Goal: Navigation & Orientation: Find specific page/section

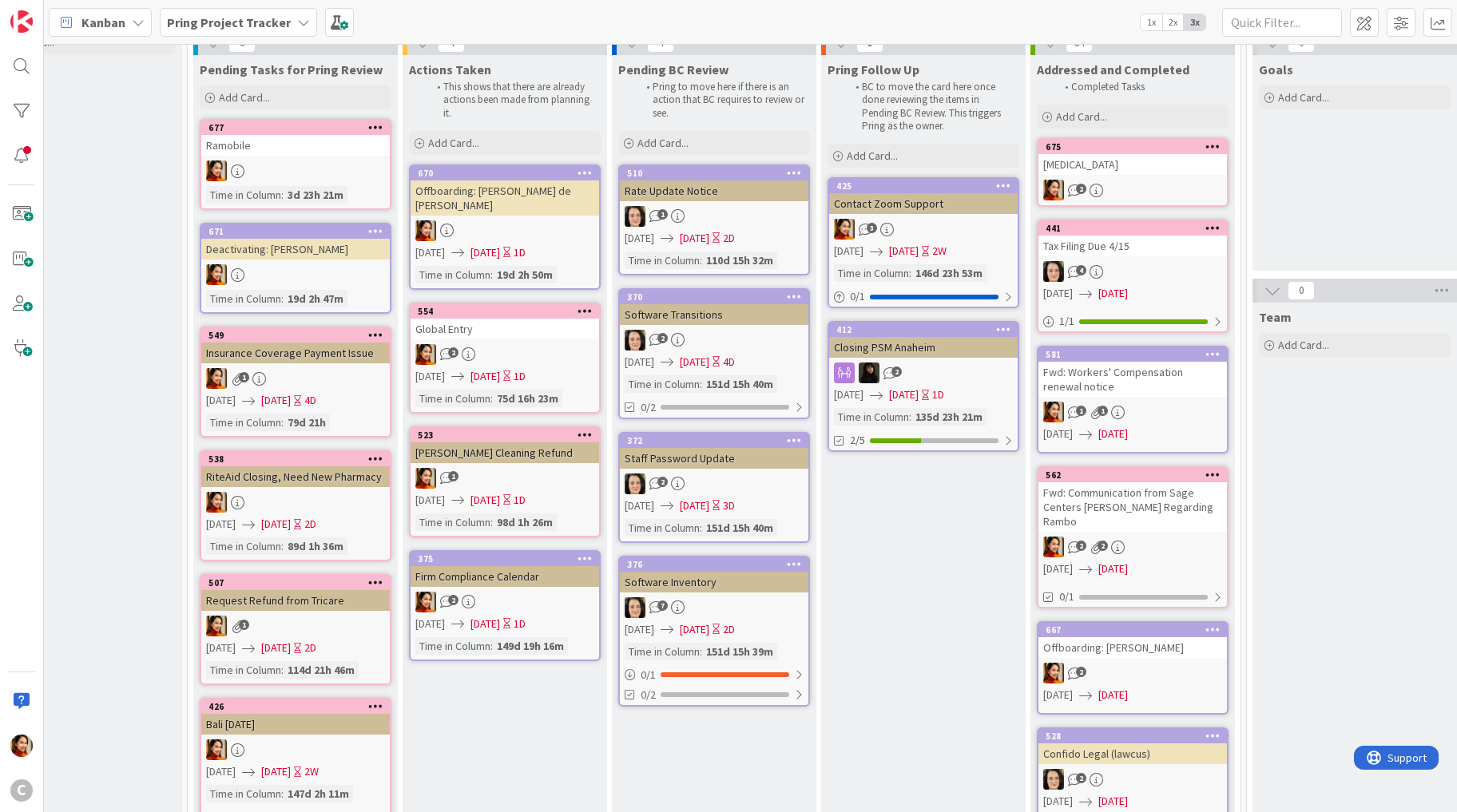
scroll to position [87, 72]
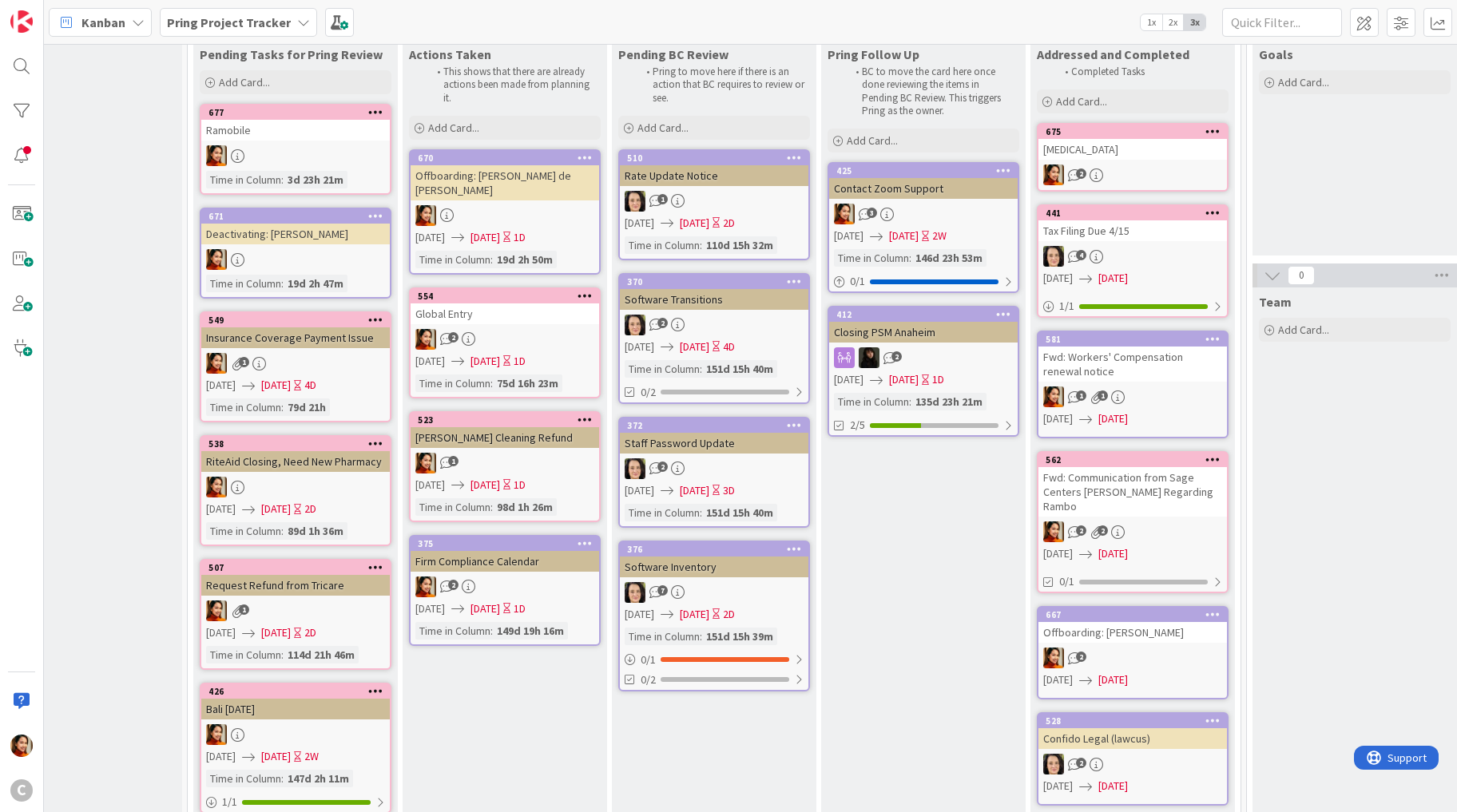
click at [302, 21] on icon at bounding box center [304, 23] width 13 height 13
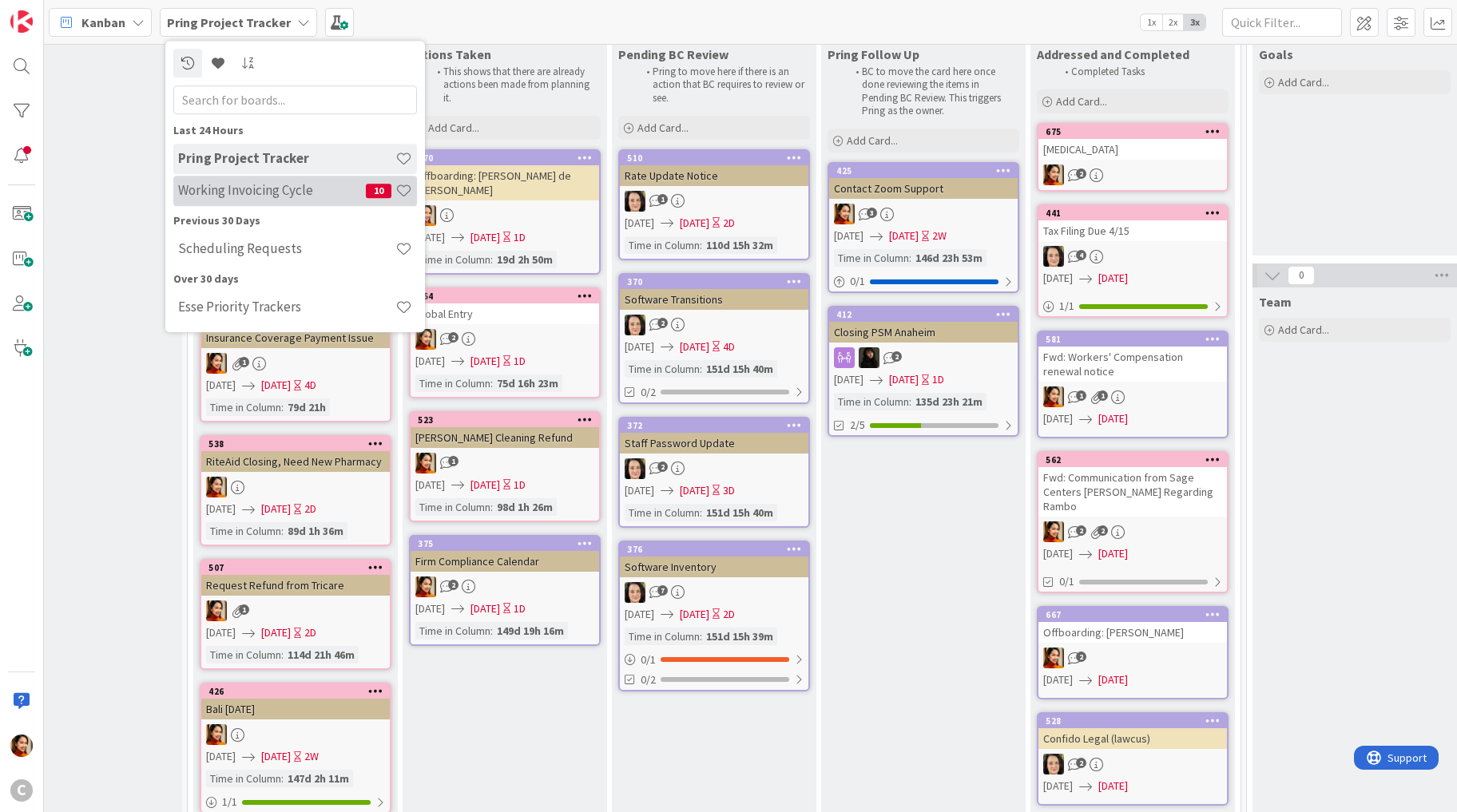
click at [284, 186] on h4 "Working Invoicing Cycle" at bounding box center [271, 190] width 188 height 16
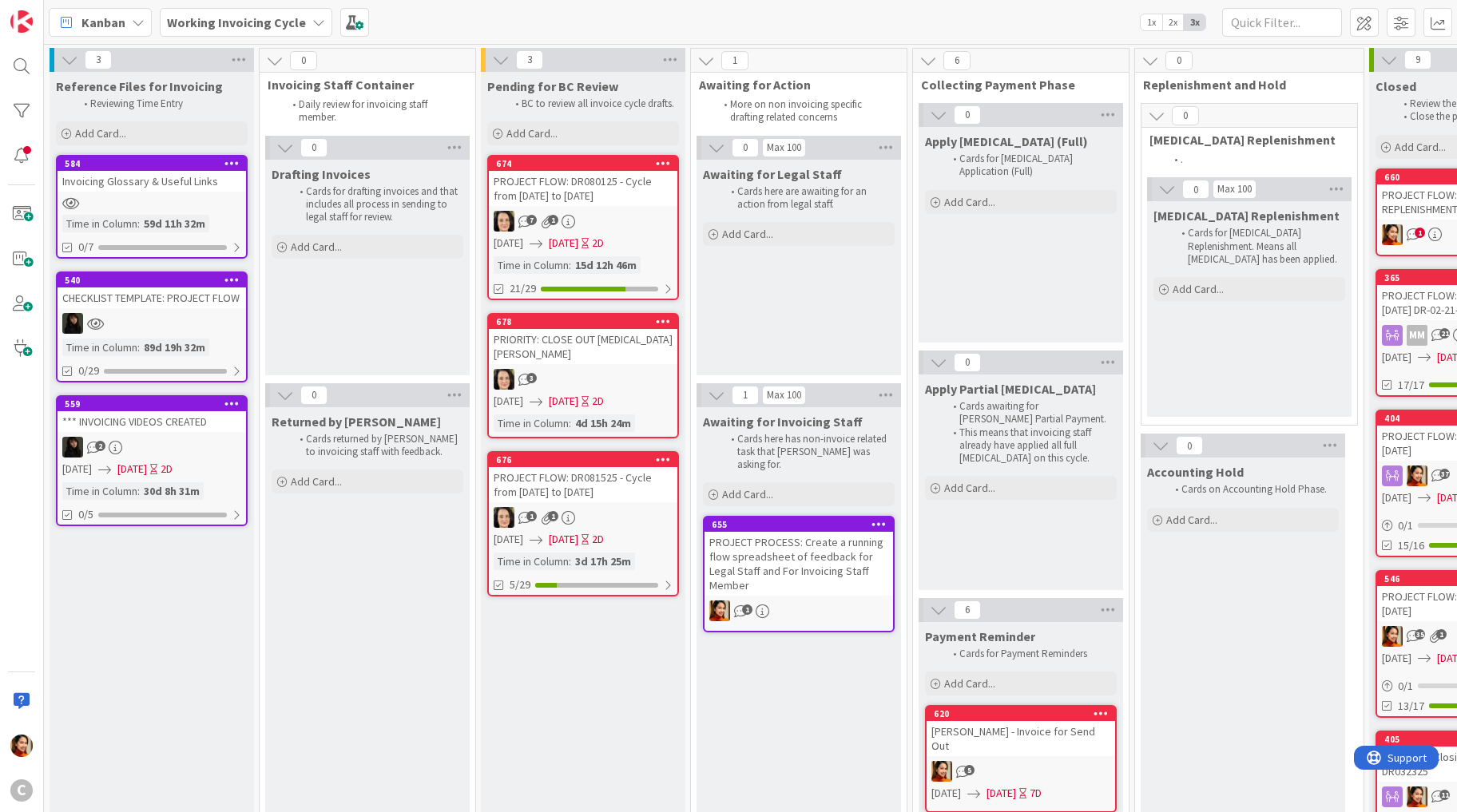
click at [606, 201] on div "PROJECT FLOW: DR080125 - Cycle from [DATE] to [DATE]" at bounding box center [582, 188] width 188 height 35
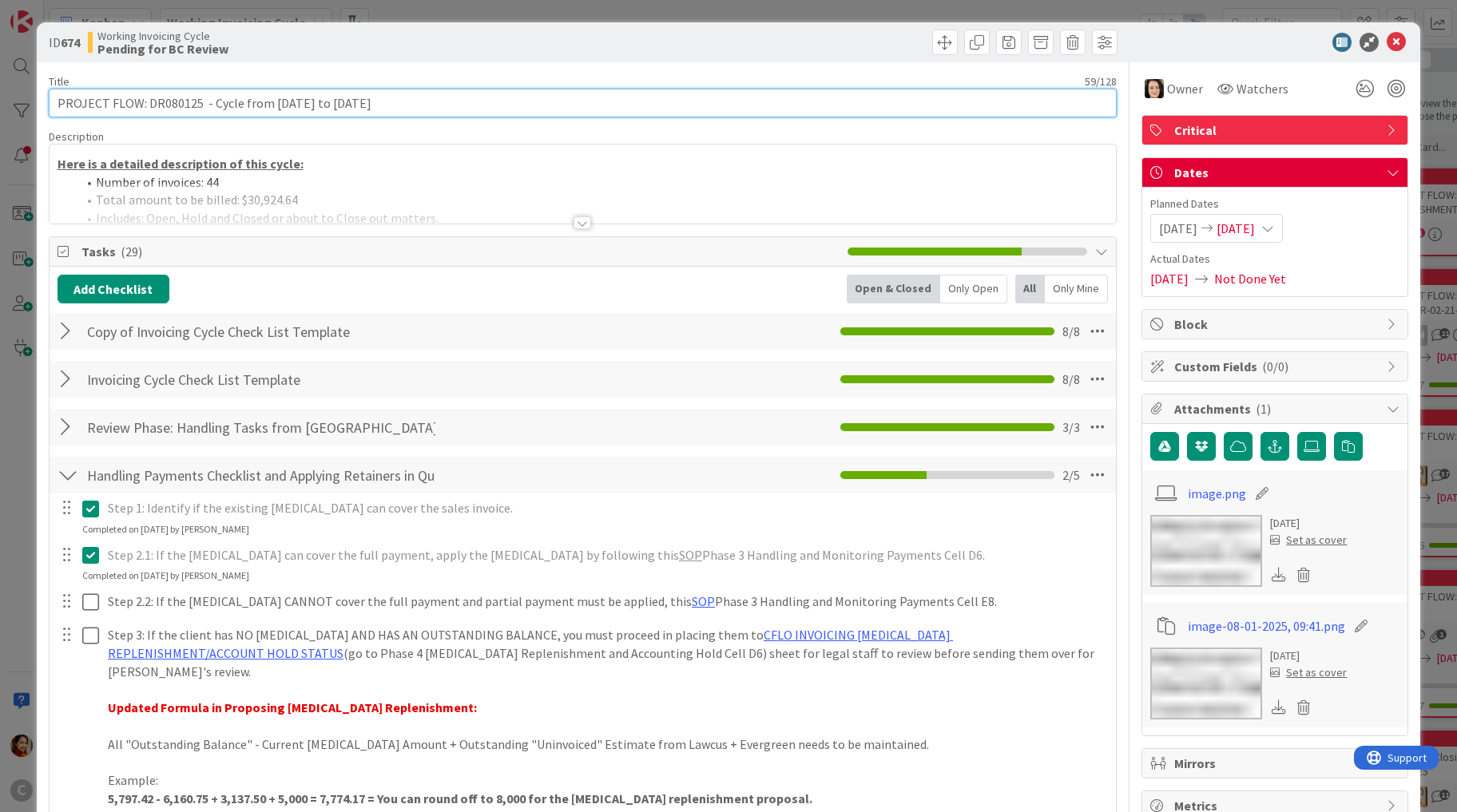
click at [215, 100] on input "PROJECT FLOW: DR080125 - Cycle from [DATE] to [DATE]" at bounding box center [583, 103] width 1068 height 28
drag, startPoint x: 215, startPoint y: 100, endPoint x: 468, endPoint y: 100, distance: 253.0
click at [468, 100] on input "PROJECT FLOW: DR080125 - Cycle from [DATE] to [DATE]" at bounding box center [583, 103] width 1068 height 28
click at [27, 390] on div "ID 674 Working Invoicing Cycle Pending for BC Review Title 59 / 128 PROJECT FLO…" at bounding box center [728, 406] width 1457 height 812
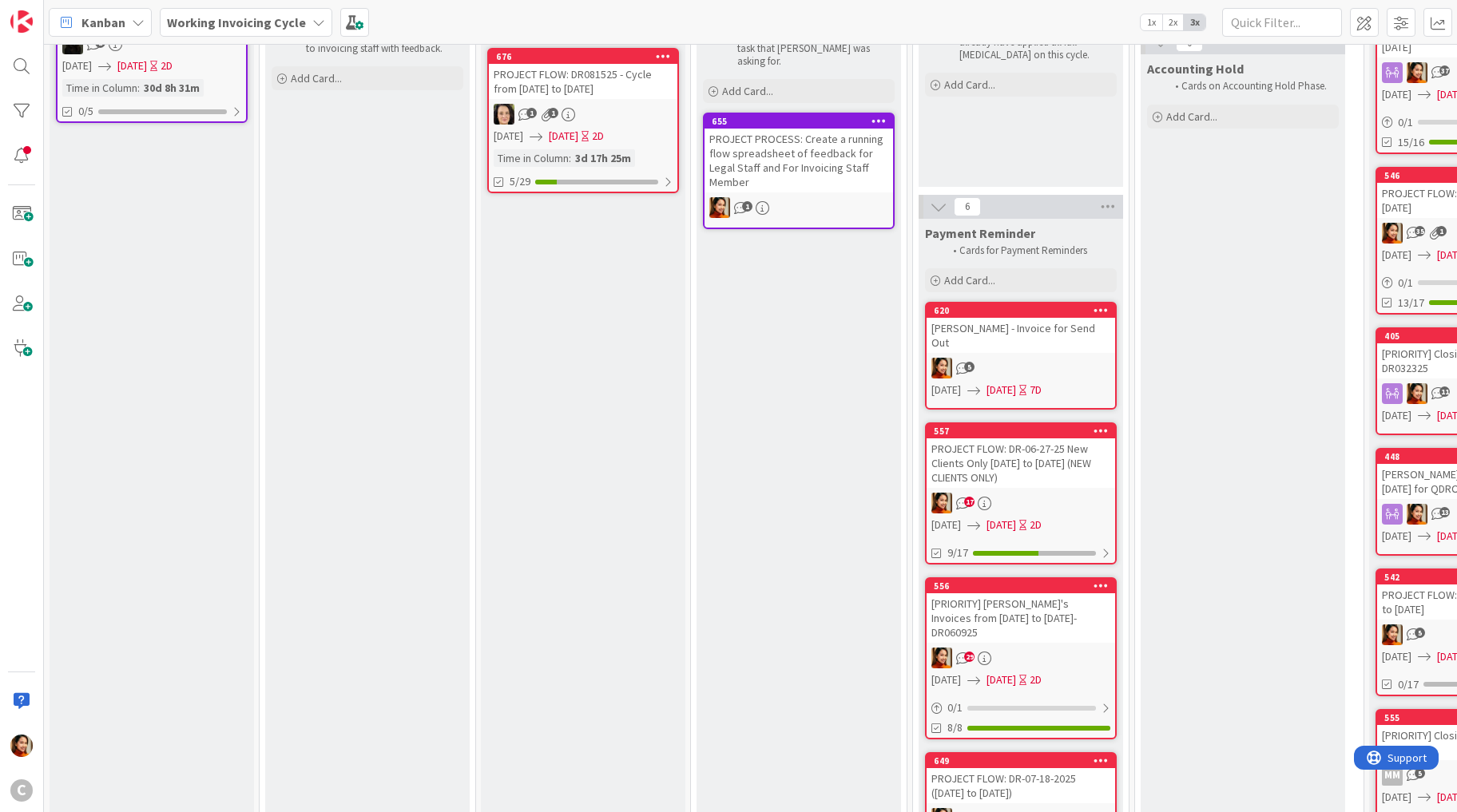
scroll to position [226, 0]
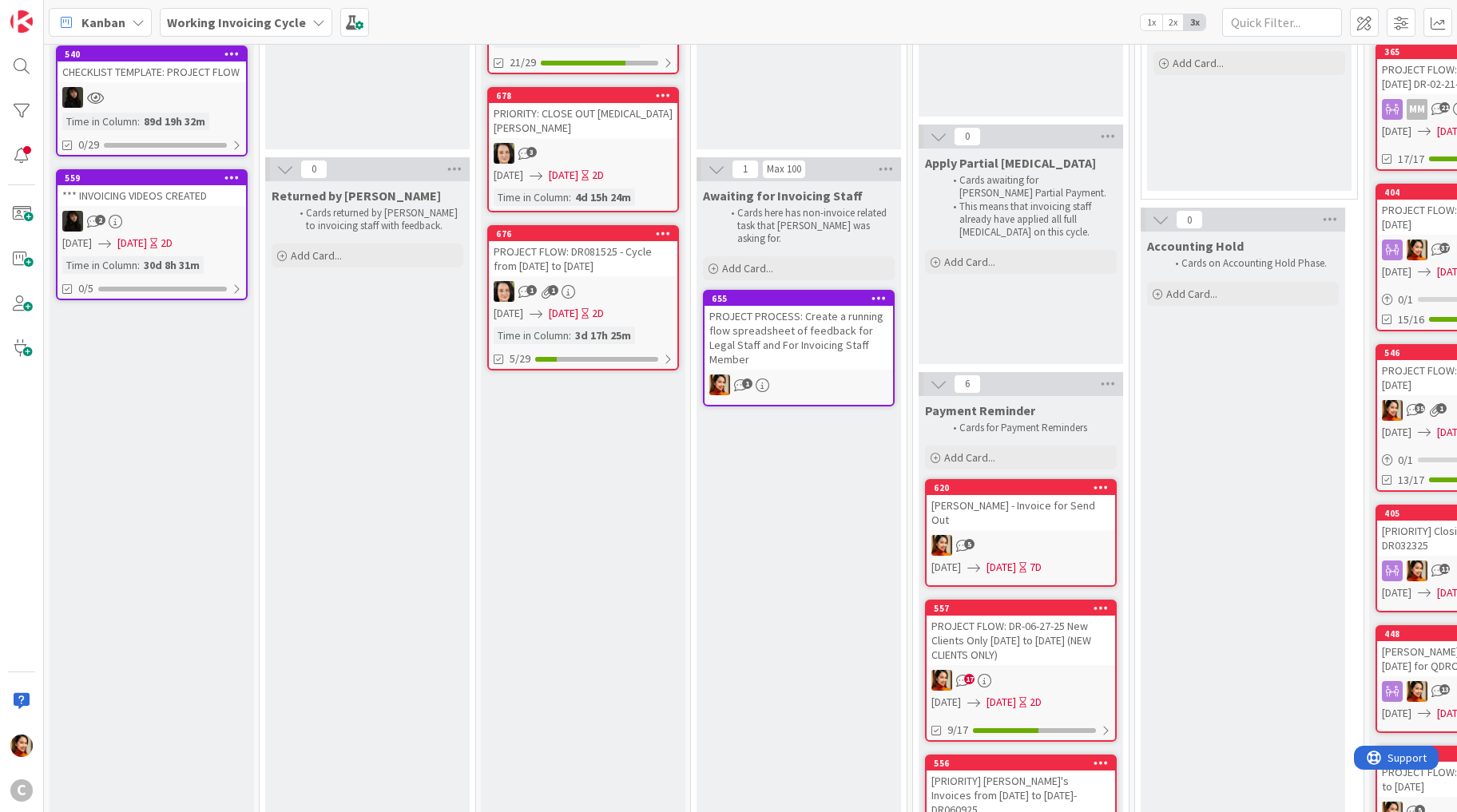
click at [1034, 535] on div "5" at bounding box center [1020, 545] width 188 height 21
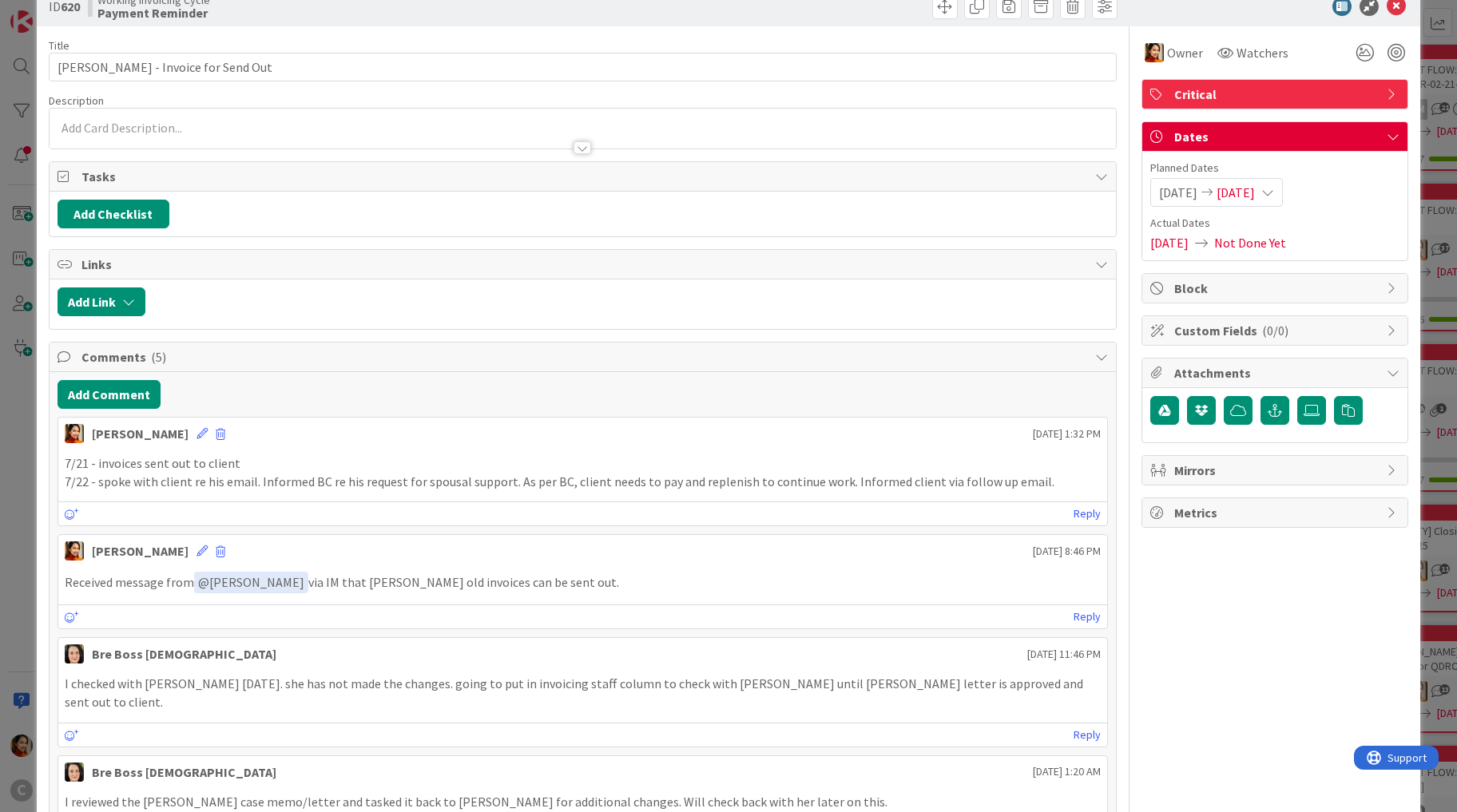
scroll to position [39, 0]
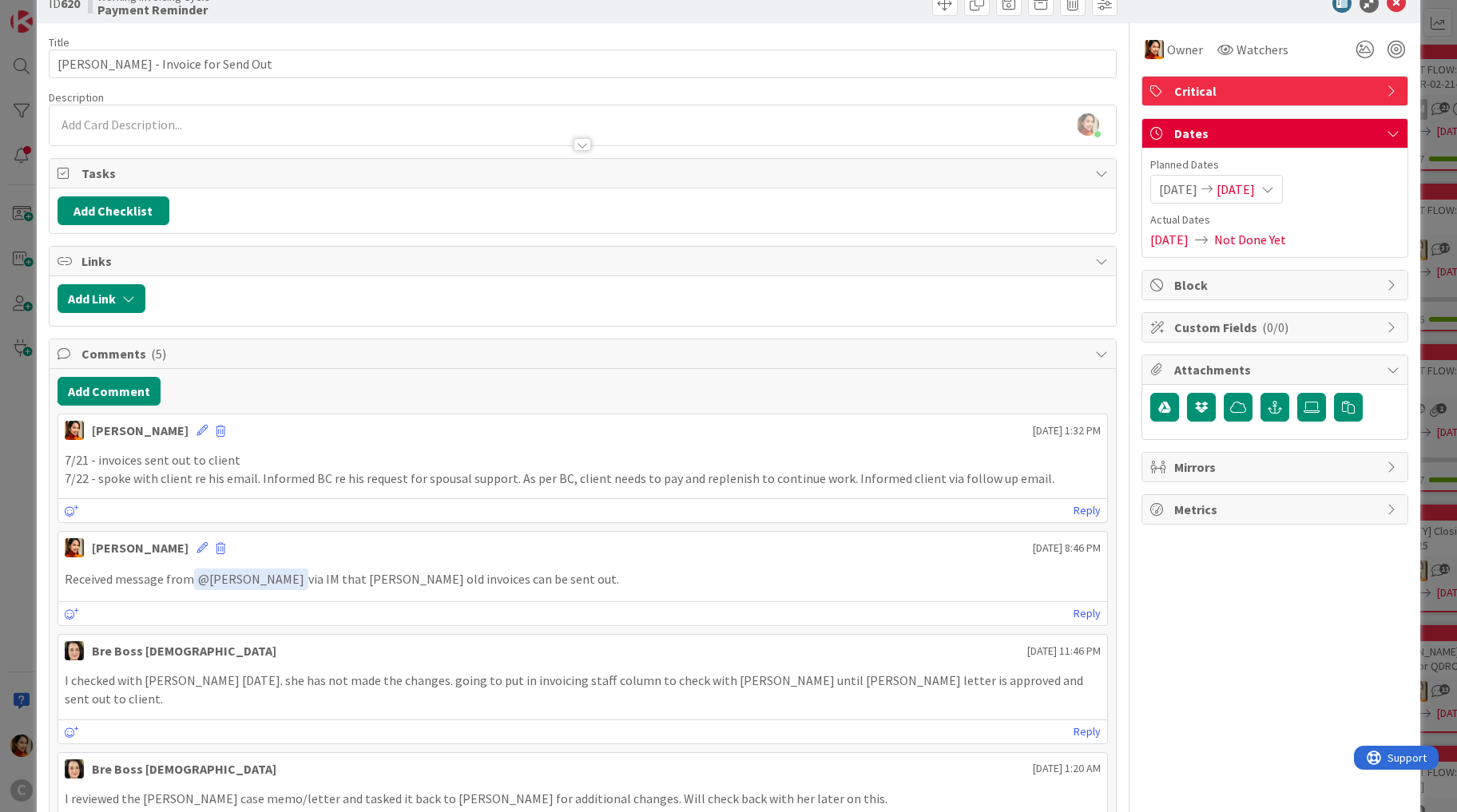
click at [12, 507] on div "ID 620 Working Invoicing Cycle Payment Reminder Title 32 / 128 [PERSON_NAME] - …" at bounding box center [728, 406] width 1457 height 812
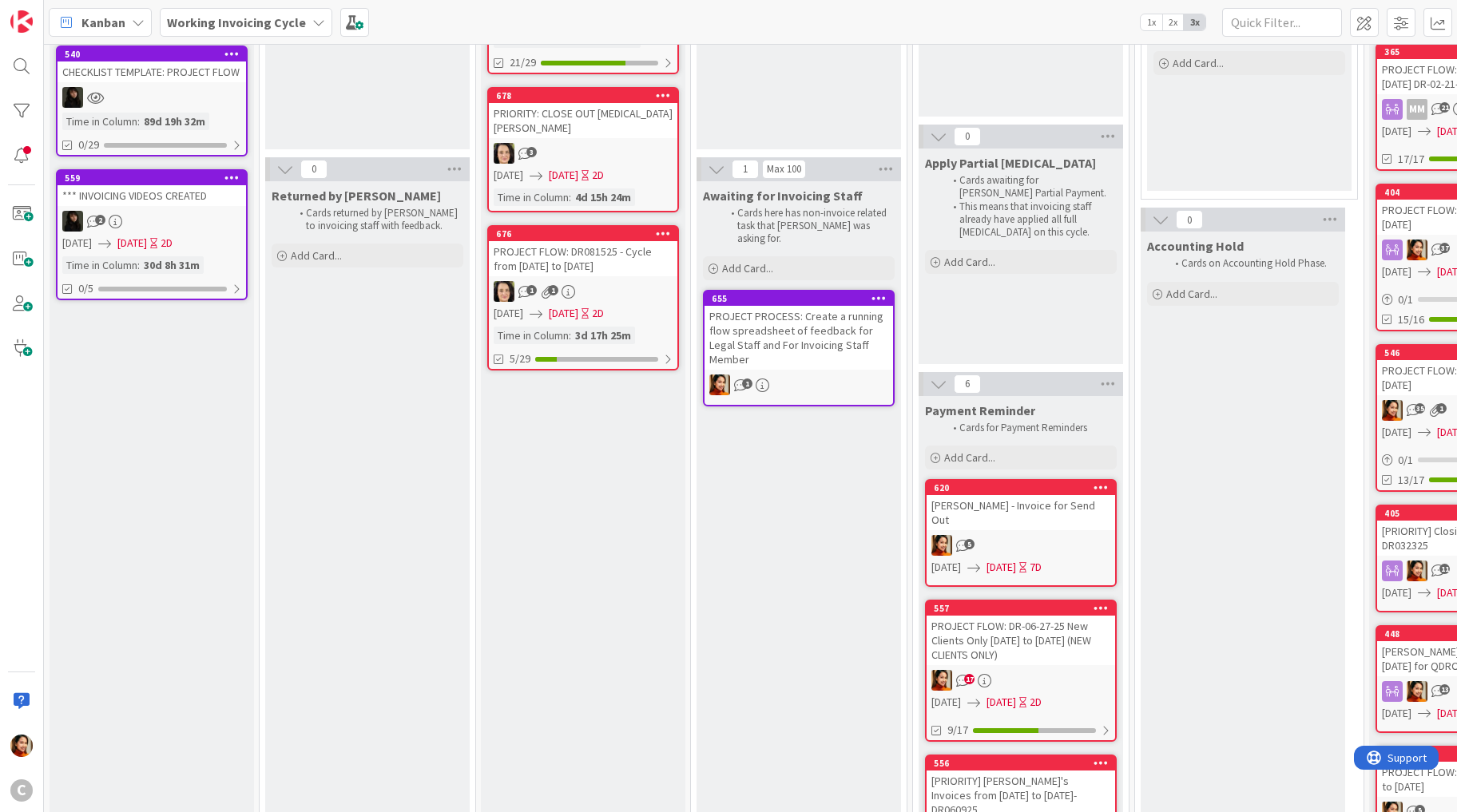
click at [1032, 636] on div "PROJECT FLOW: DR-06-27-25 New Clients Only [DATE] to [DATE] (NEW CLIENTS ONLY)" at bounding box center [1020, 640] width 188 height 49
